Goal: Task Accomplishment & Management: Use online tool/utility

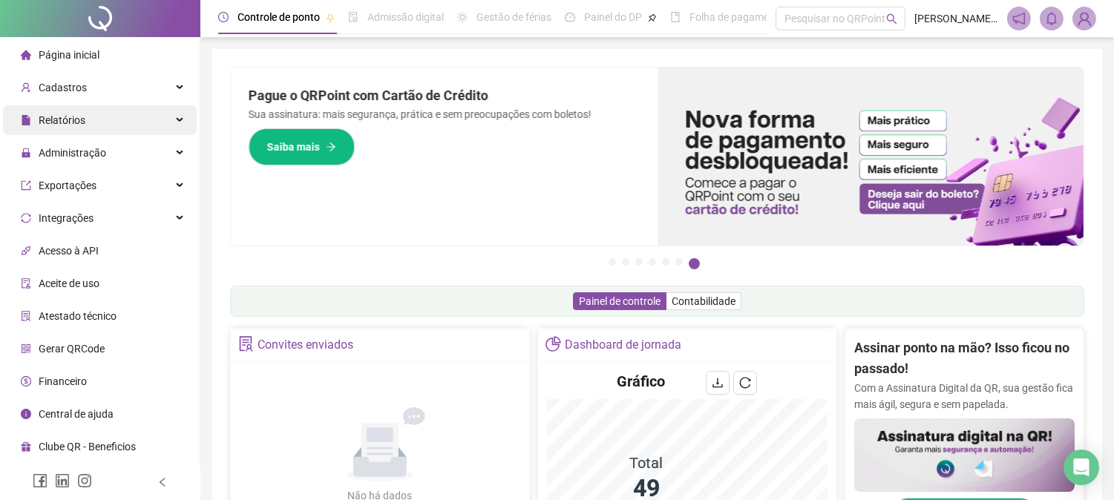
click at [165, 120] on div "Relatórios" at bounding box center [100, 120] width 194 height 30
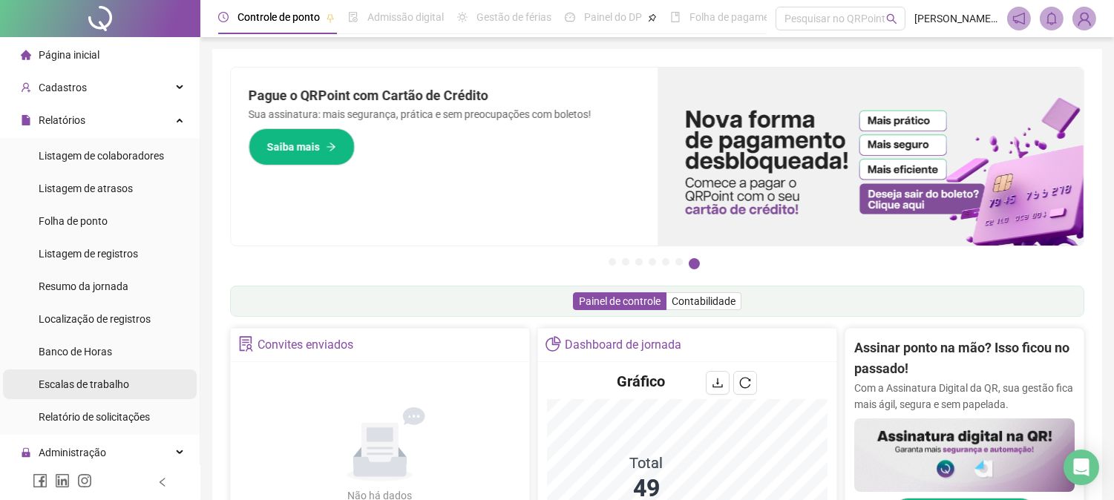
scroll to position [82, 0]
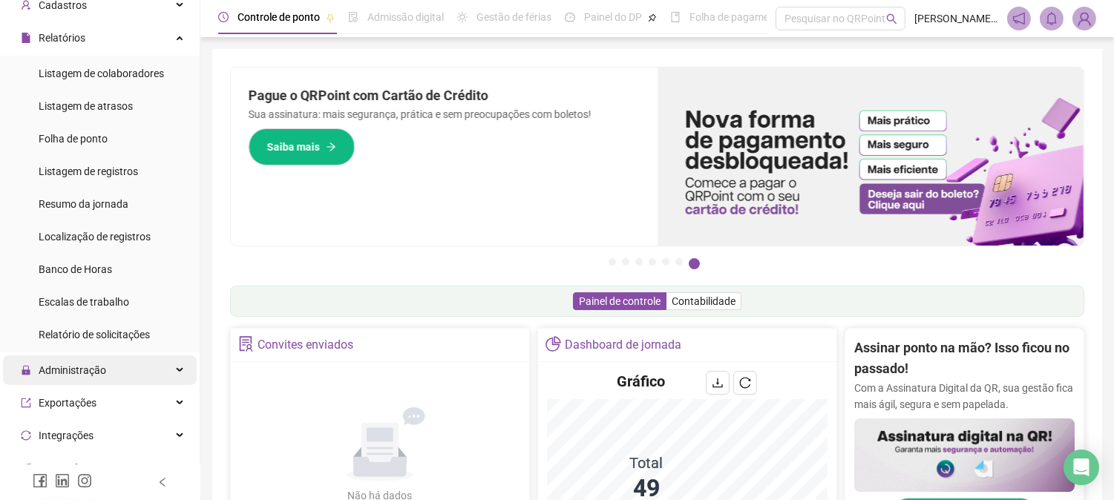
click at [160, 371] on div "Administração" at bounding box center [100, 371] width 194 height 30
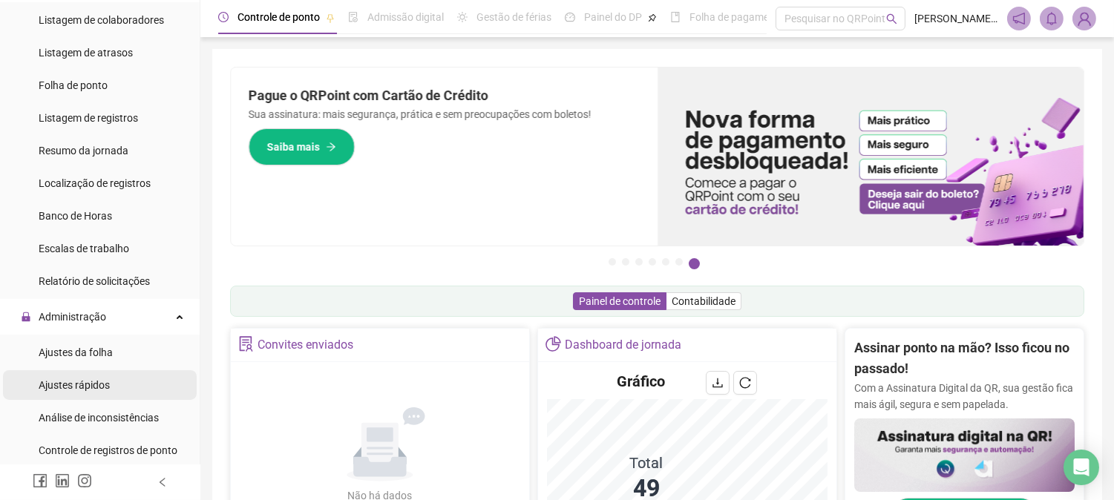
scroll to position [165, 0]
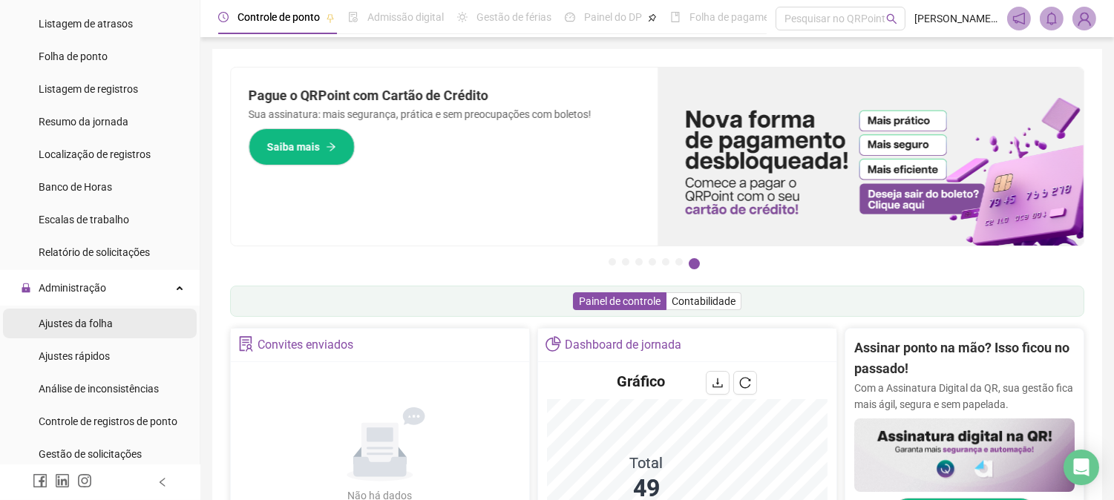
click at [76, 318] on span "Ajustes da folha" at bounding box center [76, 324] width 74 height 12
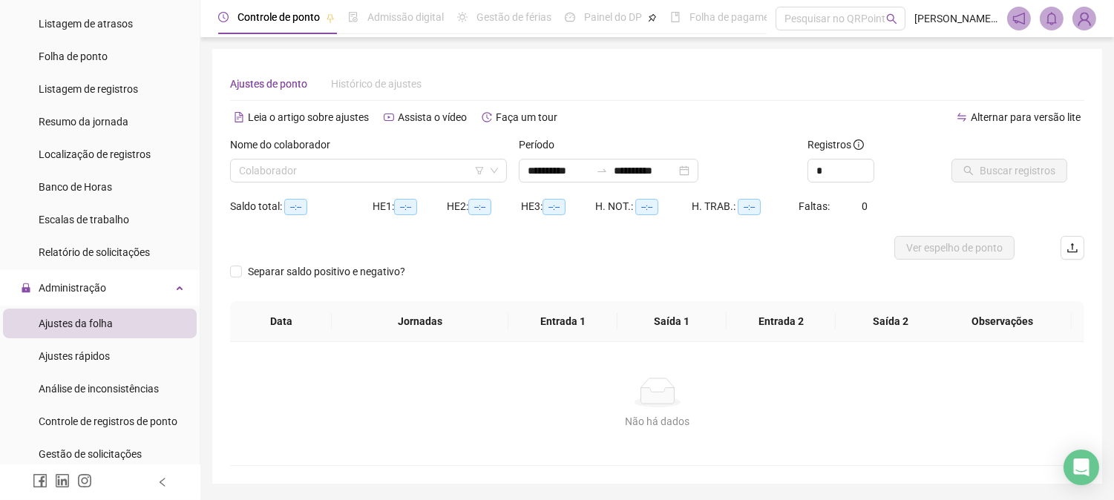
type input "**********"
click at [451, 171] on input "search" at bounding box center [362, 171] width 246 height 22
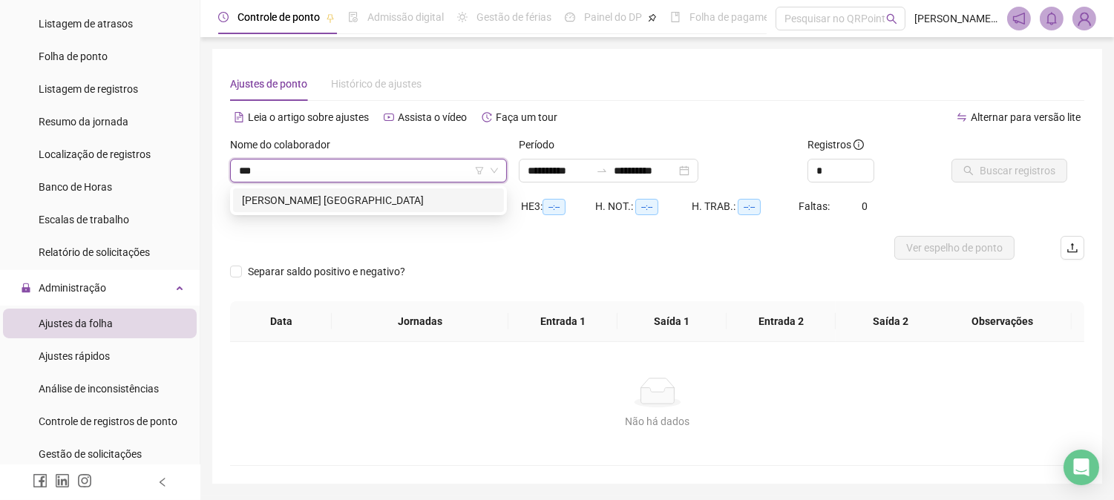
type input "****"
click at [292, 196] on div "[PERSON_NAME] [GEOGRAPHIC_DATA]" at bounding box center [368, 200] width 253 height 16
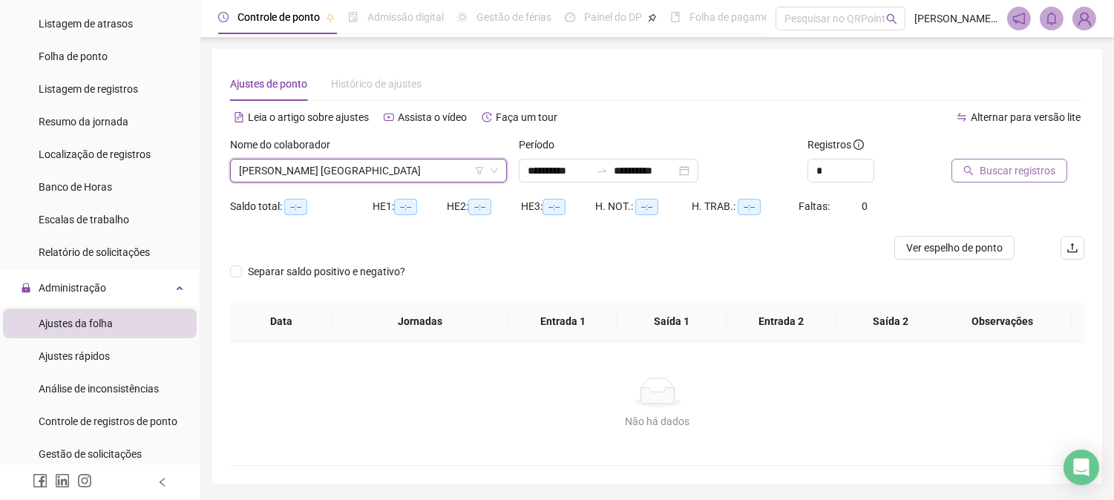
click at [1015, 176] on span "Buscar registros" at bounding box center [1018, 171] width 76 height 16
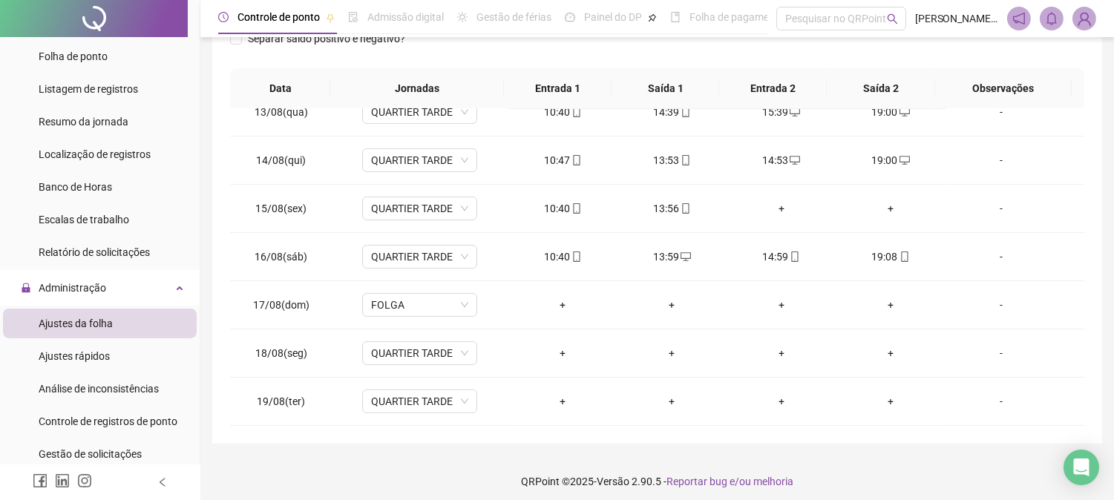
scroll to position [258, 0]
